Goal: Task Accomplishment & Management: Use online tool/utility

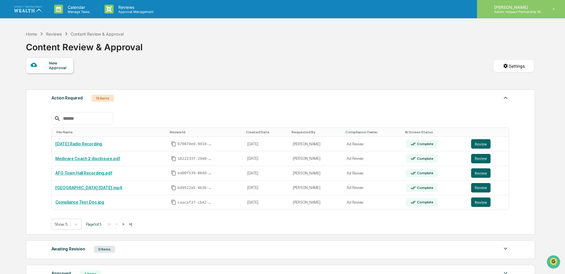
click at [522, 6] on p "[PERSON_NAME]" at bounding box center [516, 7] width 55 height 5
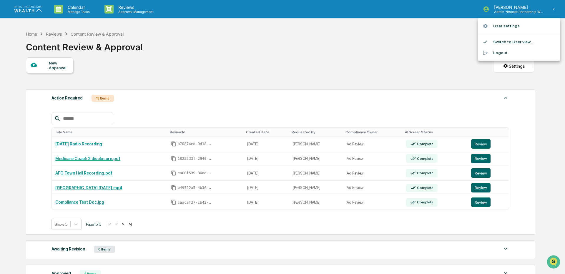
click at [127, 14] on div at bounding box center [282, 137] width 565 height 274
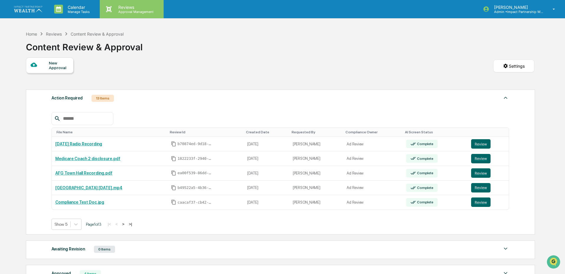
click at [132, 5] on p "Reviews" at bounding box center [135, 7] width 43 height 5
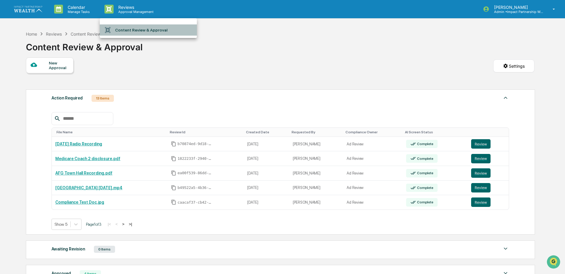
click at [129, 26] on li "Content Review & Approval" at bounding box center [148, 29] width 97 height 11
click at [92, 188] on link "[GEOGRAPHIC_DATA] [DATE].mp4" at bounding box center [88, 187] width 67 height 5
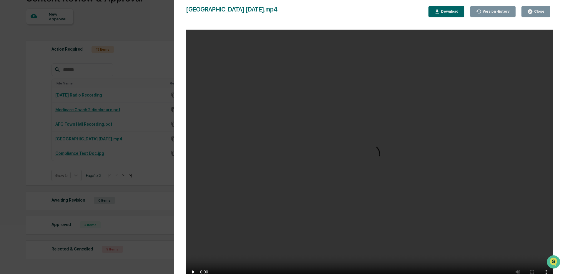
scroll to position [87, 0]
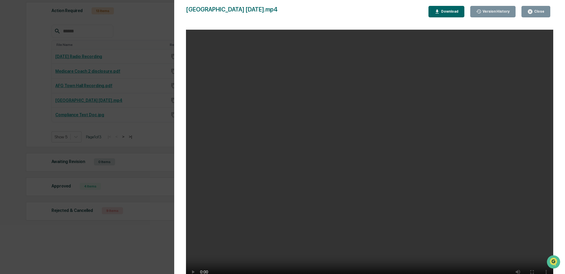
click at [536, 12] on div "Close" at bounding box center [538, 11] width 11 height 4
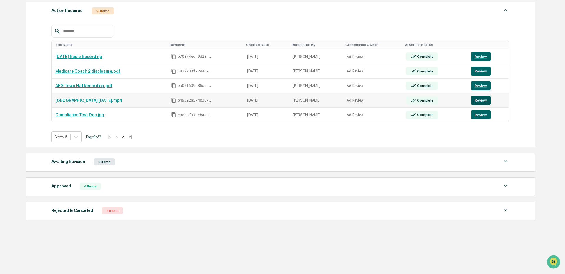
click at [475, 102] on button "Review" at bounding box center [480, 100] width 19 height 9
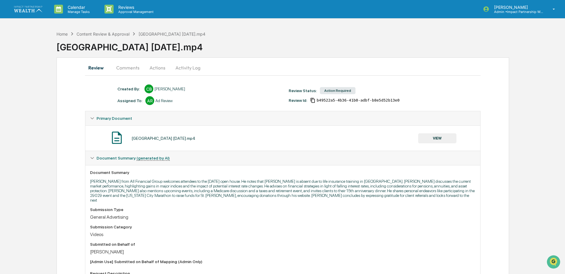
click at [132, 65] on button "Comments" at bounding box center [127, 68] width 33 height 14
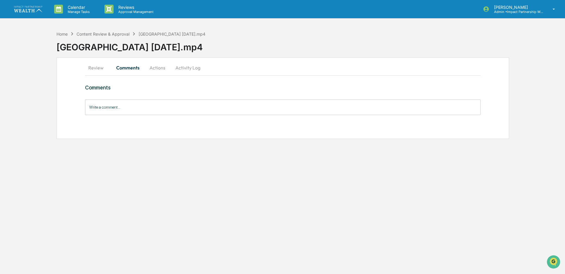
click at [157, 69] on button "Actions" at bounding box center [157, 68] width 26 height 14
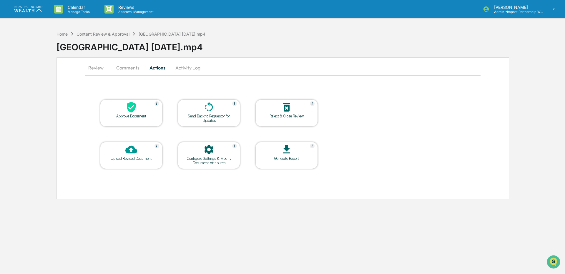
click at [184, 66] on button "Activity Log" at bounding box center [188, 68] width 34 height 14
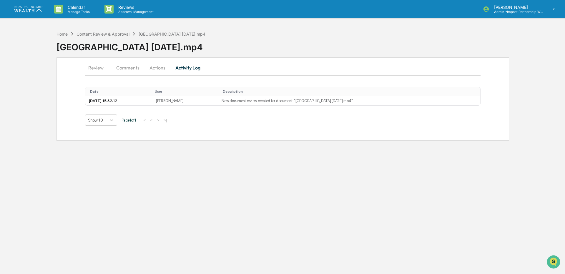
click at [121, 67] on button "Comments" at bounding box center [127, 68] width 33 height 14
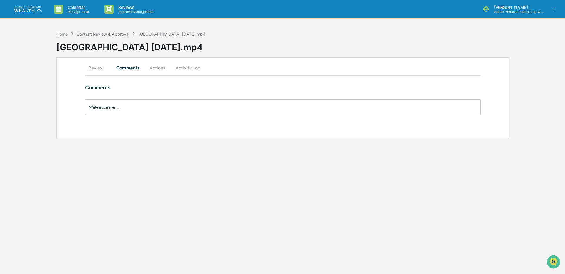
click at [93, 66] on button "Review" at bounding box center [98, 68] width 26 height 14
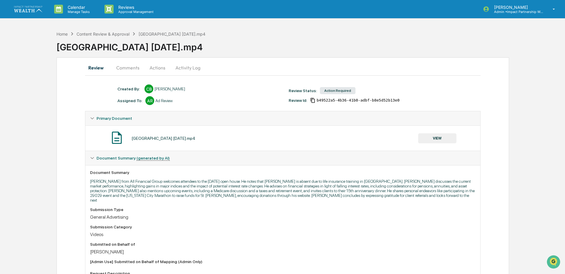
click at [127, 67] on button "Comments" at bounding box center [127, 68] width 33 height 14
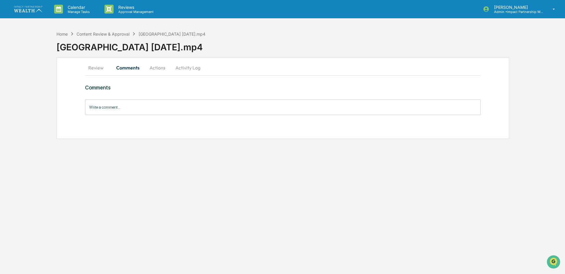
click at [163, 68] on button "Actions" at bounding box center [157, 68] width 26 height 14
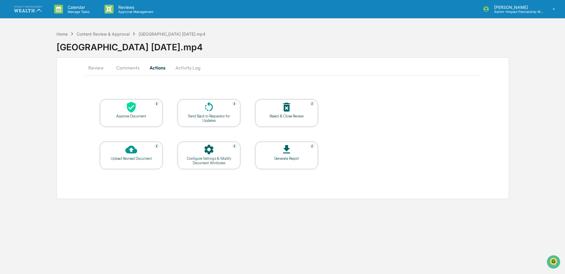
click at [93, 72] on button "Review" at bounding box center [98, 68] width 26 height 14
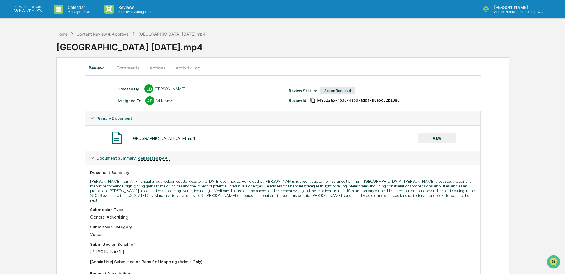
click at [426, 138] on button "VIEW" at bounding box center [437, 138] width 38 height 10
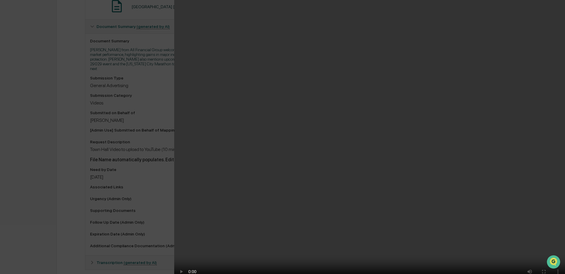
scroll to position [138, 0]
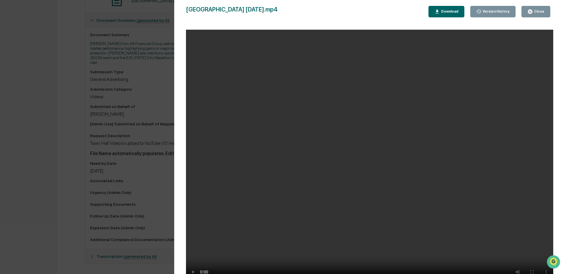
click at [541, 15] on button "Close" at bounding box center [535, 11] width 29 height 11
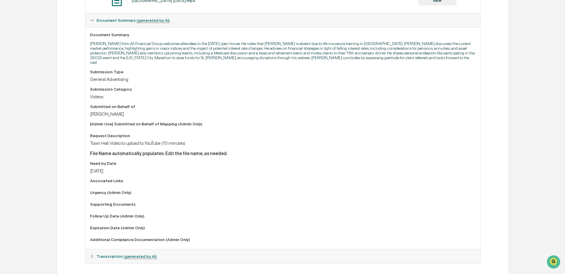
scroll to position [0, 0]
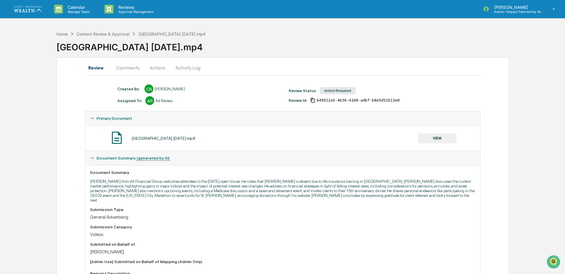
click at [156, 66] on button "Actions" at bounding box center [157, 68] width 26 height 14
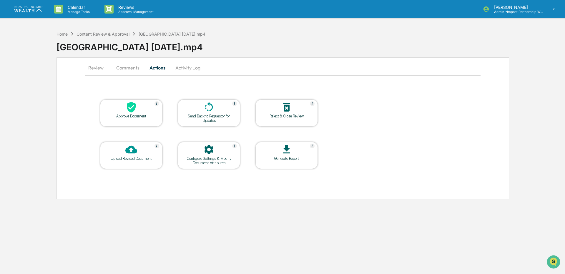
click at [216, 119] on div "Send Back to Requestor for Updates" at bounding box center [208, 118] width 53 height 9
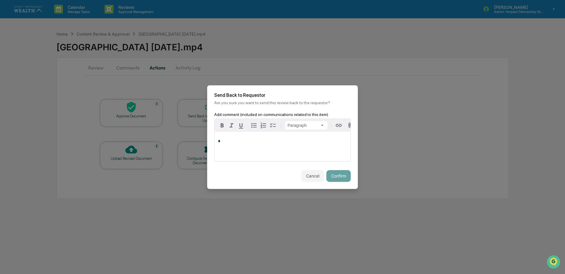
click at [230, 145] on div "*" at bounding box center [282, 146] width 136 height 29
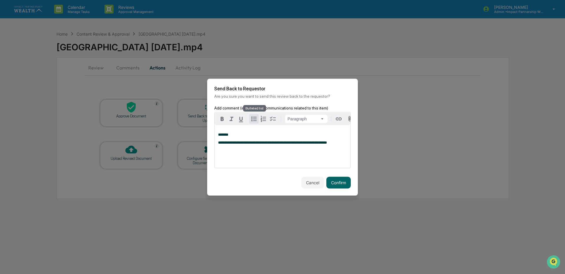
click at [253, 119] on icon "button" at bounding box center [253, 118] width 7 height 7
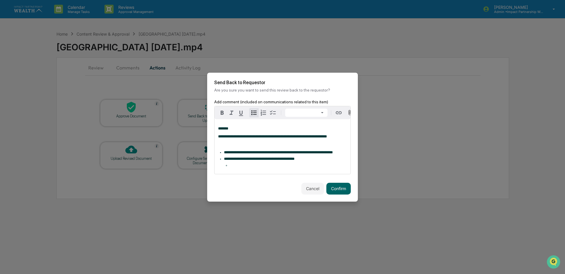
drag, startPoint x: 237, startPoint y: 163, endPoint x: 235, endPoint y: 171, distance: 7.8
click at [235, 171] on div "**********" at bounding box center [282, 146] width 136 height 55
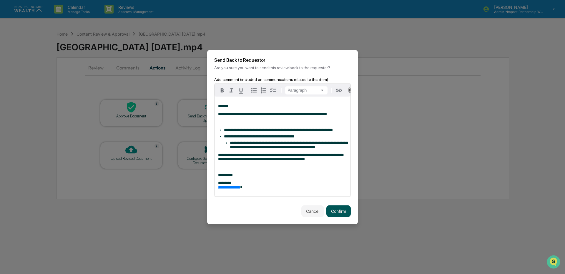
click at [339, 217] on button "Confirm" at bounding box center [338, 211] width 24 height 12
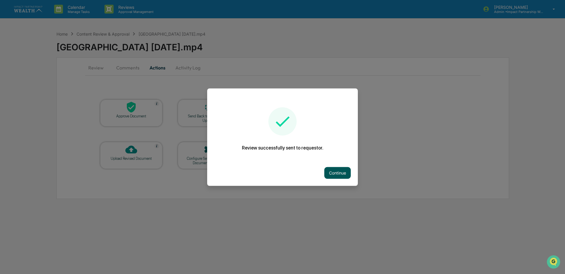
click at [339, 174] on button "Continue" at bounding box center [337, 173] width 26 height 12
